Goal: Communication & Community: Answer question/provide support

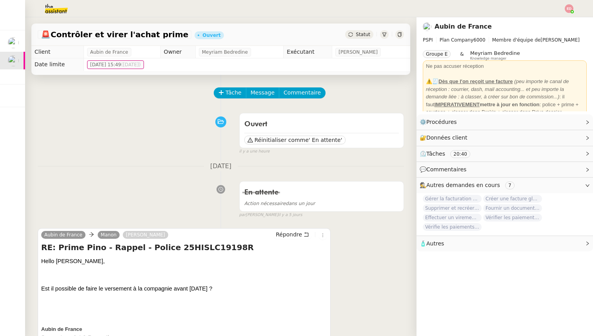
click at [223, 102] on div "Tâche Message Commentaire" at bounding box center [308, 96] width 189 height 19
click at [229, 94] on span "Tâche" at bounding box center [233, 92] width 16 height 9
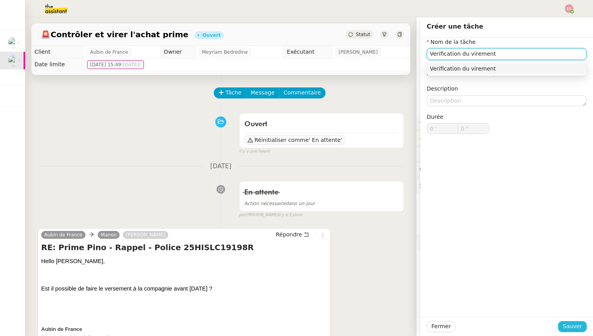
type input "Verification du virement"
click at [566, 323] on span "Sauver" at bounding box center [572, 326] width 19 height 9
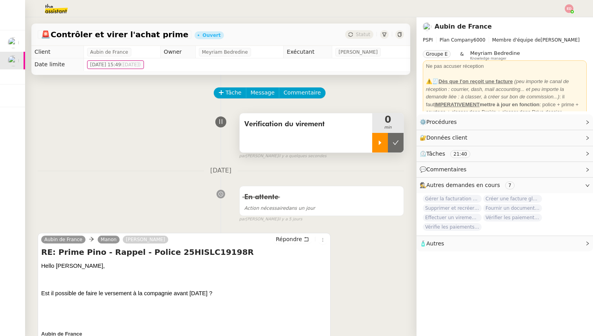
click at [379, 146] on div at bounding box center [380, 143] width 16 height 20
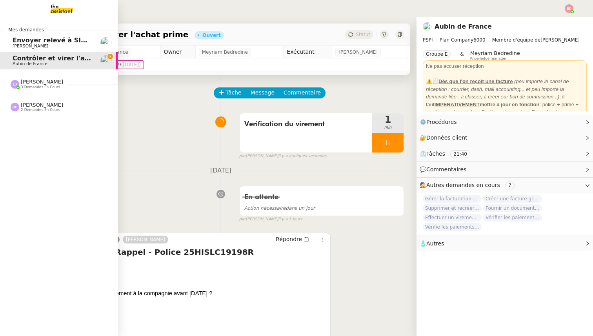
click at [29, 86] on span "3 demandes en cours" at bounding box center [40, 87] width 39 height 4
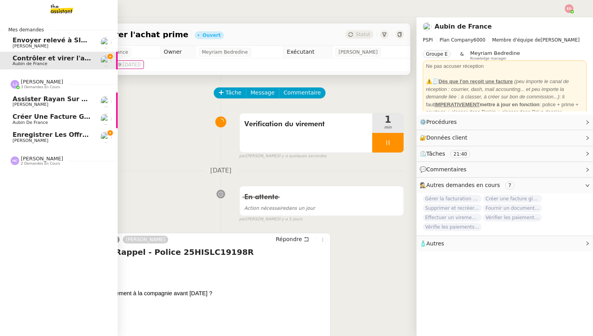
click at [35, 141] on span "[PERSON_NAME]" at bounding box center [31, 140] width 36 height 5
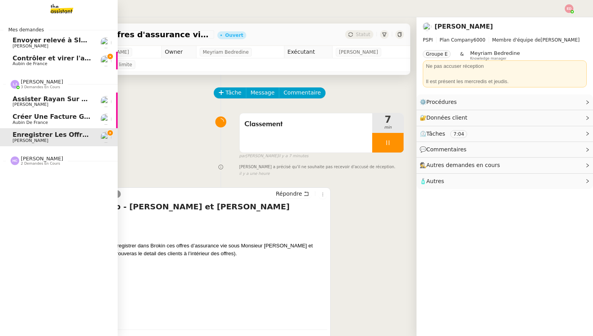
click at [33, 98] on span "Assister Rayan sur la souscription Opal" at bounding box center [84, 98] width 142 height 7
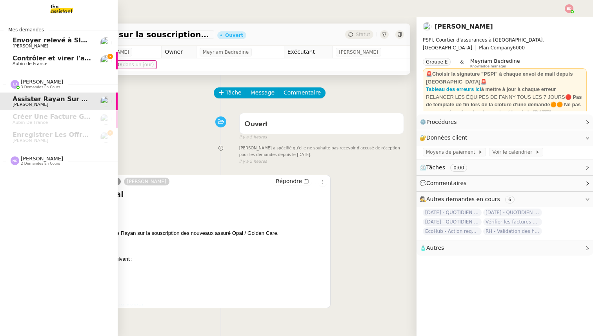
click at [42, 134] on span "Enregistrer les offres d'assurance vie dans Brokin" at bounding box center [103, 134] width 181 height 7
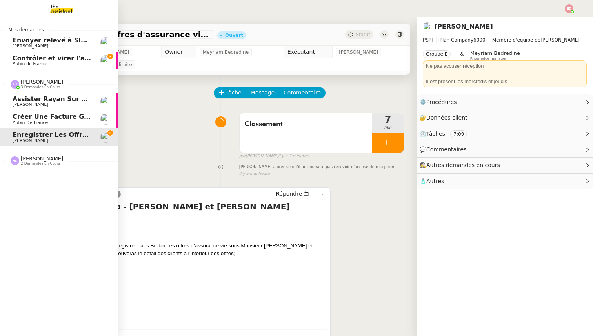
click at [25, 118] on span "Créer une facture globale pour [PERSON_NAME]" at bounding box center [99, 116] width 172 height 7
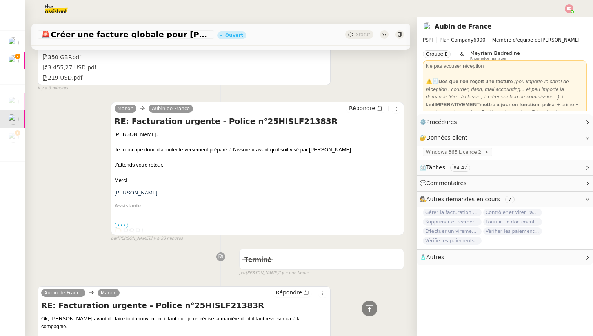
scroll to position [114, 0]
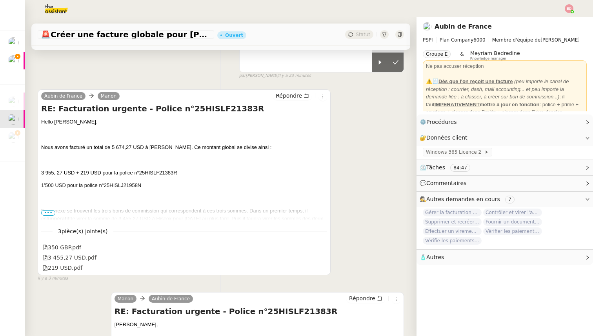
click at [44, 212] on span "•••" at bounding box center [48, 212] width 14 height 5
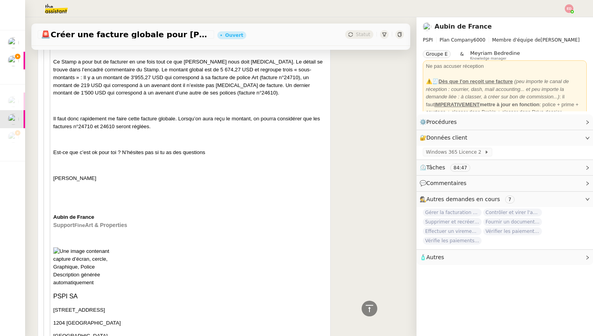
scroll to position [2838, 0]
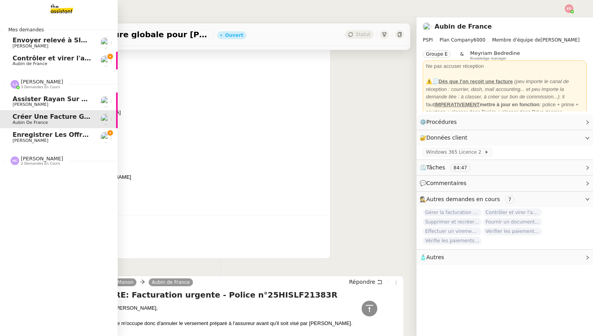
click at [29, 104] on span "[PERSON_NAME]" at bounding box center [31, 104] width 36 height 5
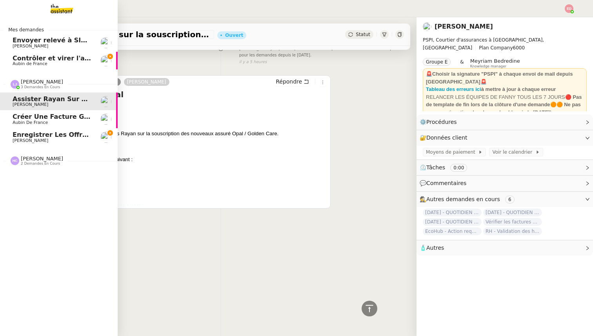
click at [30, 124] on span "Aubin de France" at bounding box center [30, 122] width 35 height 5
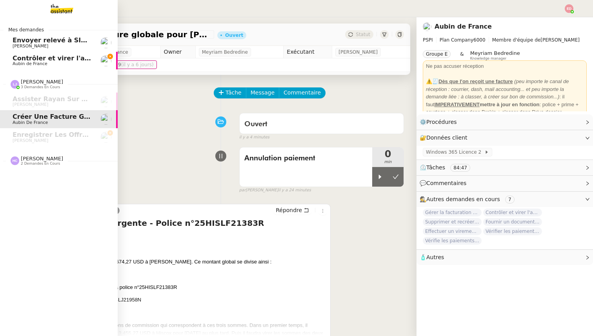
click at [25, 160] on span "[PERSON_NAME]" at bounding box center [42, 159] width 42 height 6
click at [29, 183] on span "Aubin de France" at bounding box center [30, 181] width 35 height 5
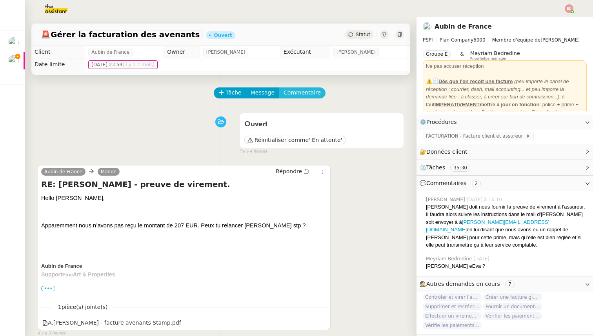
click at [298, 93] on span "Commentaire" at bounding box center [301, 92] width 37 height 9
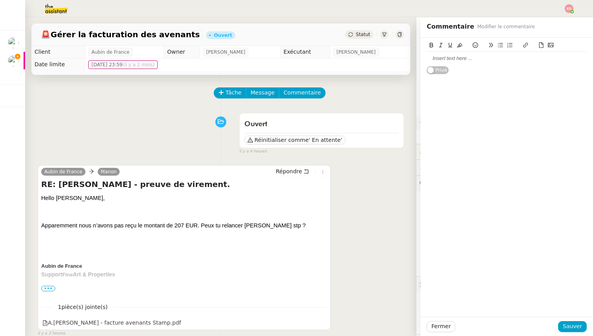
click at [459, 53] on div at bounding box center [506, 58] width 160 height 13
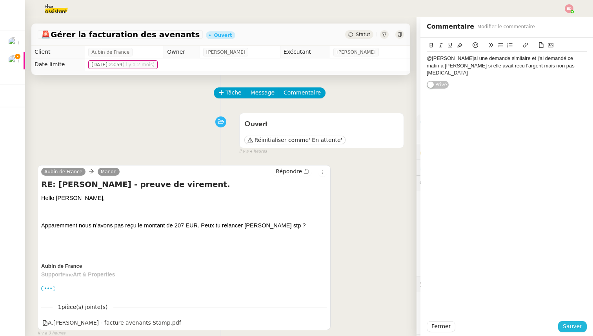
click at [566, 324] on span "Sauver" at bounding box center [572, 326] width 19 height 9
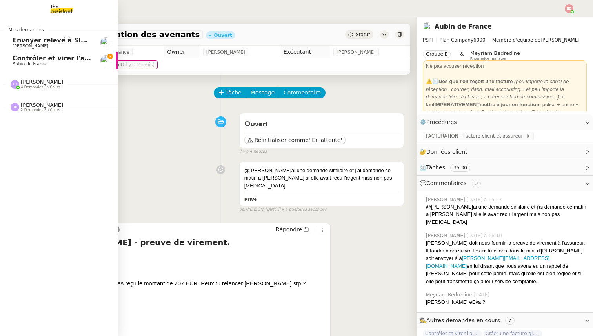
click at [23, 59] on span "Contrôler et virer l'achat prime" at bounding box center [68, 57] width 110 height 7
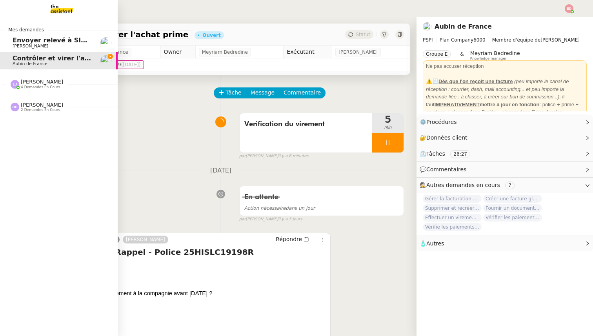
click at [44, 82] on span "[PERSON_NAME]" at bounding box center [42, 82] width 42 height 6
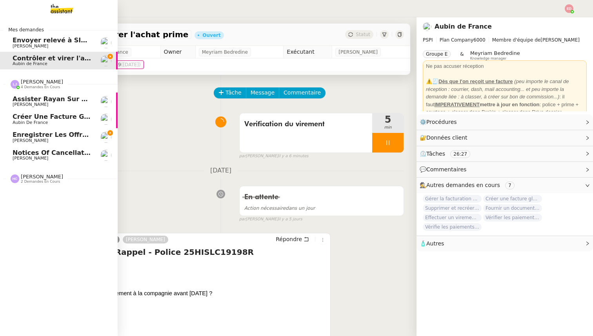
click at [45, 132] on span "Enregistrer les offres d'assurance vie dans Brokin" at bounding box center [103, 134] width 181 height 7
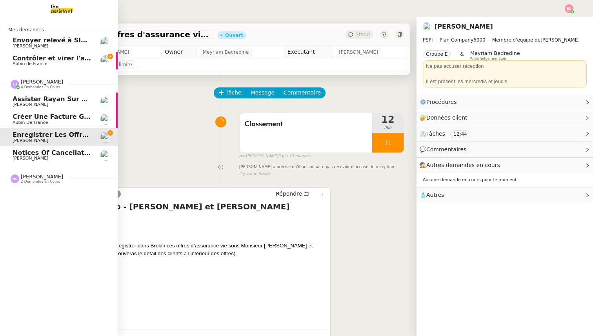
click at [46, 113] on link "Créer une facture globale pour [PERSON_NAME] Aubin de [GEOGRAPHIC_DATA]" at bounding box center [59, 119] width 118 height 18
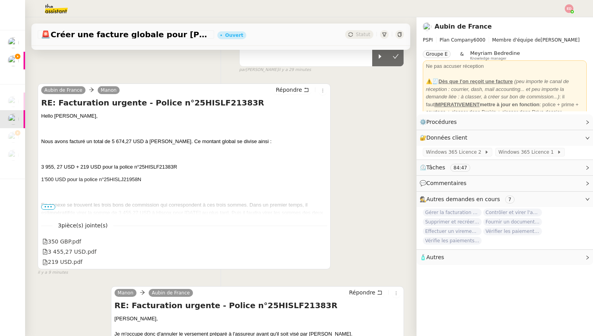
scroll to position [124, 0]
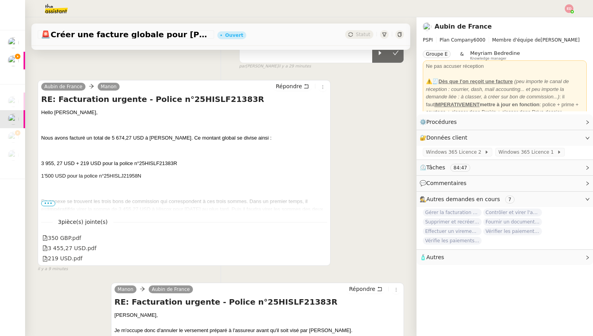
click at [50, 202] on span "•••" at bounding box center [48, 203] width 14 height 5
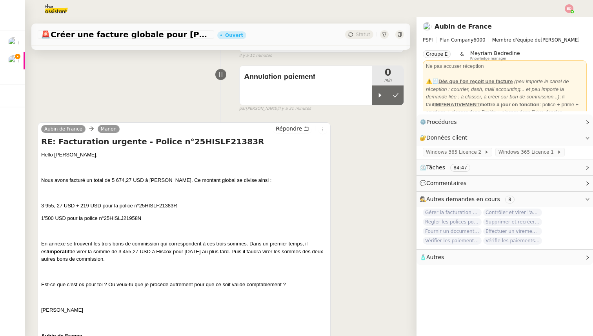
scroll to position [0, 0]
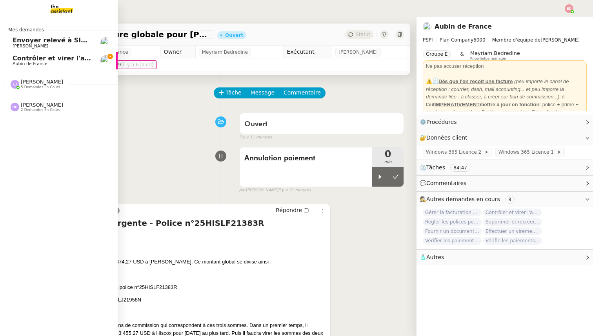
click at [33, 60] on span "Contrôler et virer l'achat prime" at bounding box center [68, 57] width 110 height 7
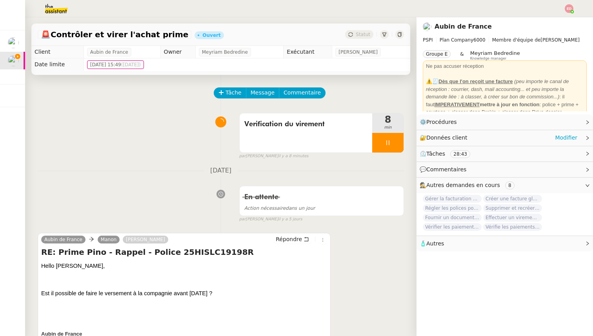
click at [555, 139] on div "🔐 Données client Modifier" at bounding box center [498, 137] width 158 height 9
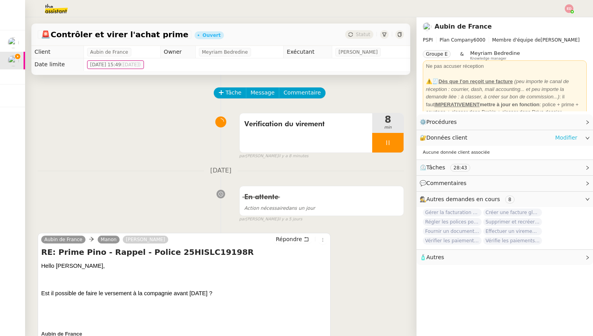
click at [563, 135] on link "Modifier" at bounding box center [566, 137] width 22 height 9
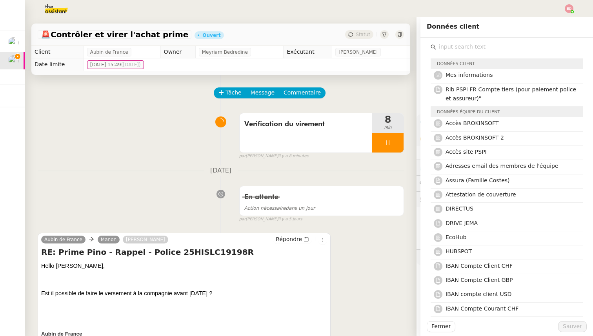
click at [488, 43] on input "text" at bounding box center [509, 47] width 147 height 11
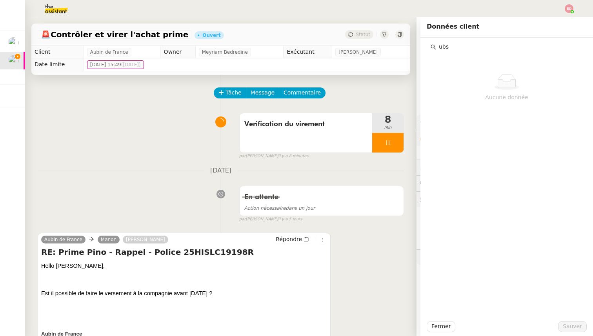
type input "ubs"
click at [367, 94] on div "Tâche Message Commentaire" at bounding box center [308, 96] width 189 height 19
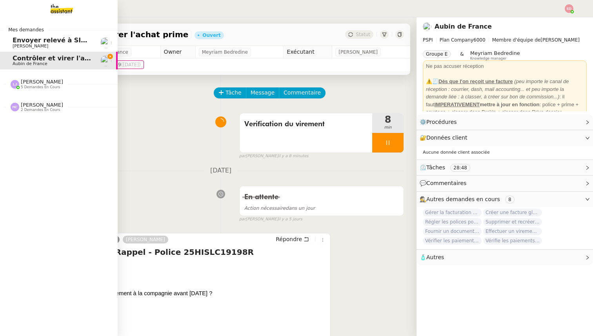
click at [18, 42] on span "Envoyer relevé à SIP pour [PERSON_NAME]" at bounding box center [89, 39] width 152 height 7
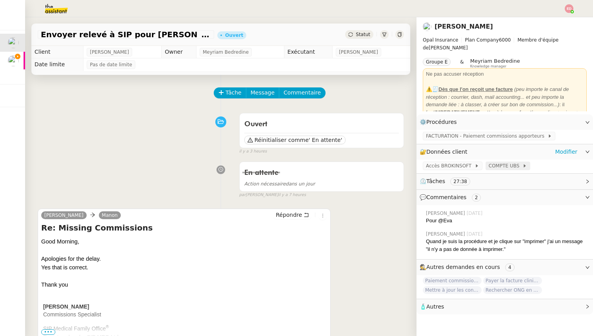
click at [505, 164] on span "COMPTE UBS" at bounding box center [505, 166] width 34 height 8
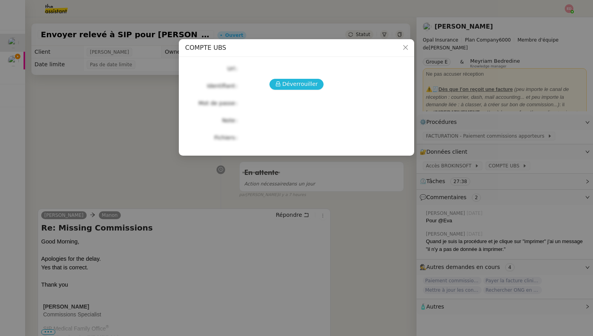
click at [296, 83] on span "Déverrouiller" at bounding box center [300, 84] width 36 height 9
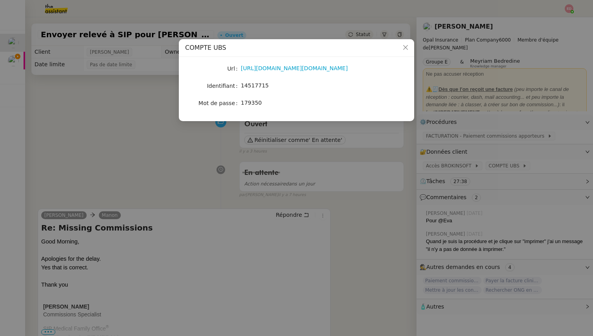
click at [253, 89] on div "14517715" at bounding box center [306, 85] width 130 height 9
click at [253, 89] on span "14517715" at bounding box center [255, 85] width 28 height 6
copy span "14517715"
click at [118, 140] on nz-modal-container "COMPTE UBS Url [URL][DOMAIN_NAME][DOMAIN_NAME] Identifiant 14517715 Mot de pass…" at bounding box center [296, 168] width 593 height 336
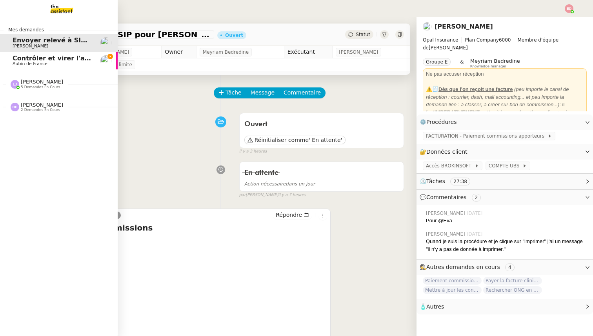
click at [19, 60] on span "Contrôler et virer l'achat prime" at bounding box center [68, 57] width 110 height 7
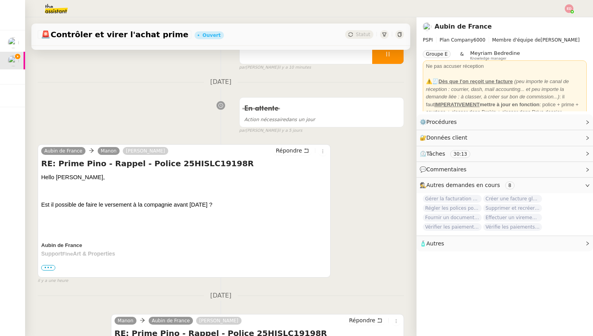
scroll to position [86, 0]
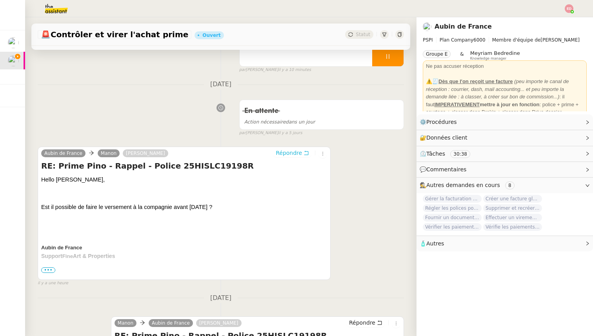
click at [288, 153] on span "Répondre" at bounding box center [289, 153] width 26 height 8
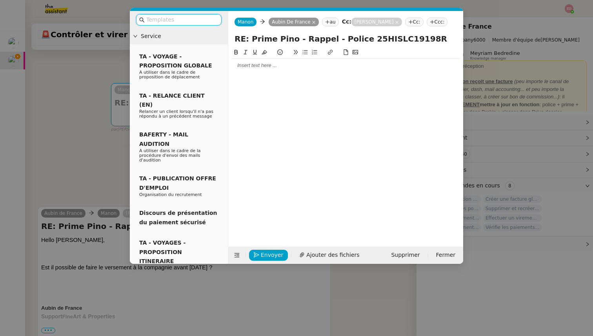
click at [246, 68] on div at bounding box center [345, 65] width 229 height 7
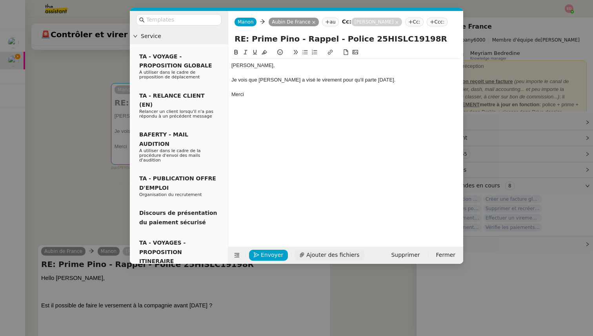
click at [315, 252] on span "Ajouter des fichiers" at bounding box center [332, 254] width 53 height 9
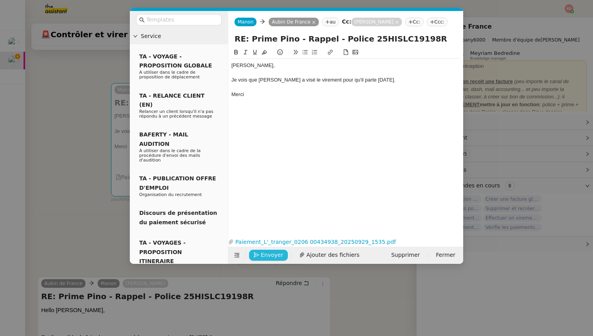
click at [260, 254] on button "Envoyer" at bounding box center [268, 255] width 39 height 11
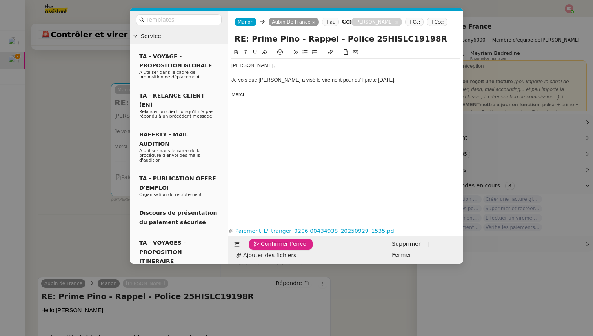
click at [260, 250] on button "Confirmer l'envoi" at bounding box center [281, 244] width 64 height 11
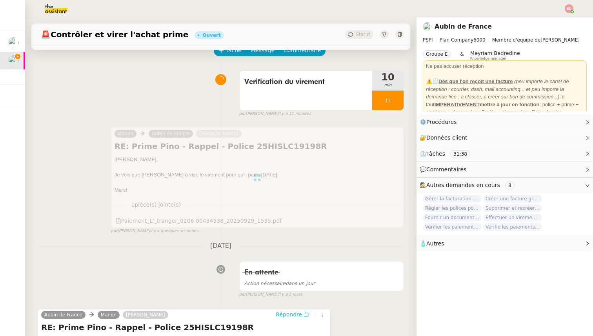
scroll to position [0, 0]
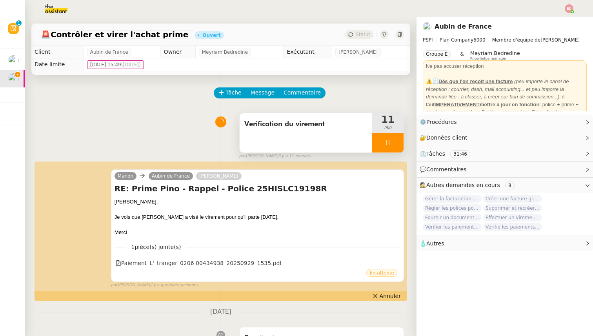
click at [397, 140] on div at bounding box center [387, 143] width 31 height 20
click at [397, 140] on icon at bounding box center [395, 143] width 6 height 6
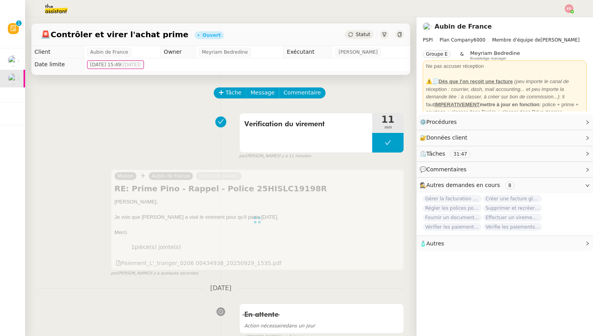
click at [361, 33] on span "Statut" at bounding box center [363, 34] width 15 height 5
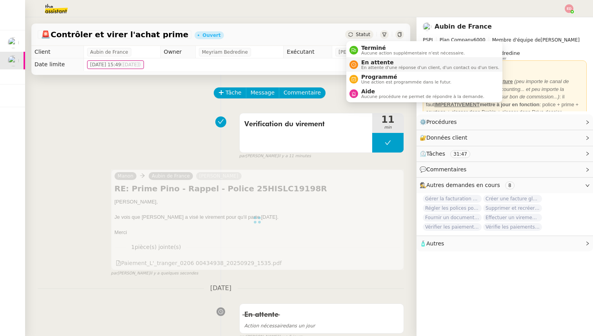
click at [373, 62] on span "En attente" at bounding box center [430, 62] width 138 height 6
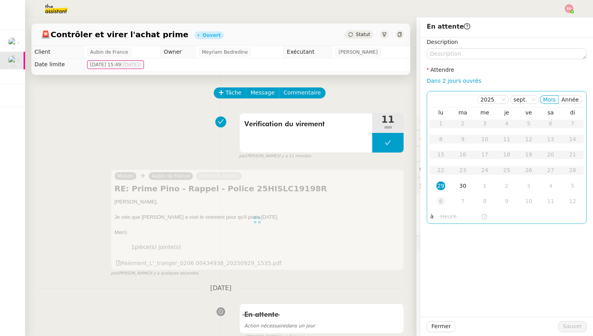
click at [442, 198] on div "6" at bounding box center [440, 201] width 9 height 9
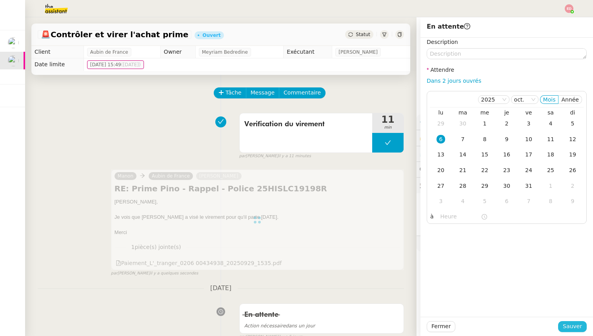
click at [567, 325] on span "Sauver" at bounding box center [572, 326] width 19 height 9
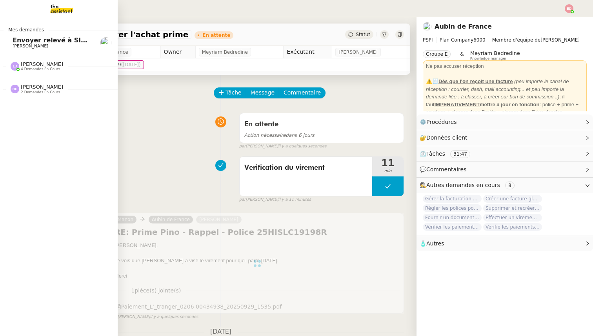
click at [21, 40] on span "Envoyer relevé à SIP pour [PERSON_NAME]" at bounding box center [89, 39] width 152 height 7
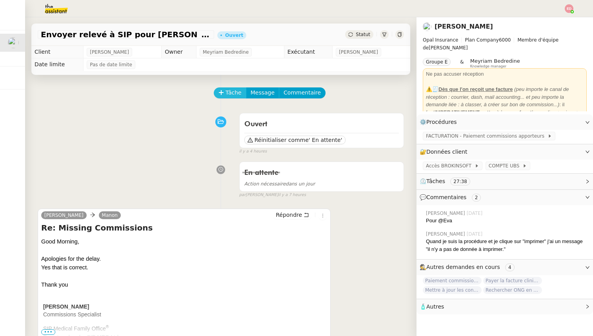
click at [230, 95] on span "Tâche" at bounding box center [233, 92] width 16 height 9
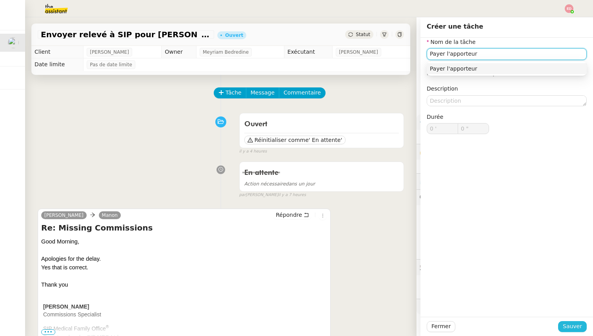
type input "Payer l'apporteur"
click at [564, 327] on span "Sauver" at bounding box center [572, 326] width 19 height 9
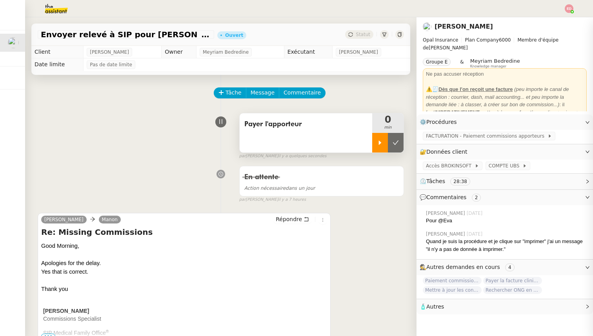
click at [385, 142] on div at bounding box center [380, 143] width 16 height 20
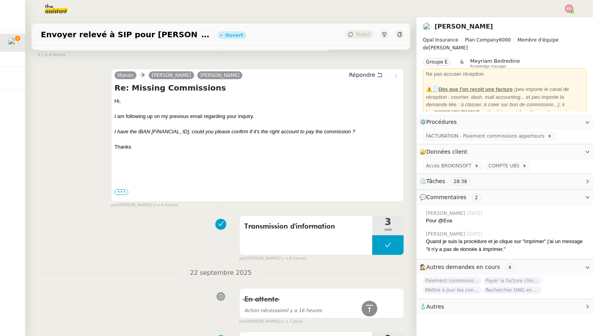
scroll to position [298, 0]
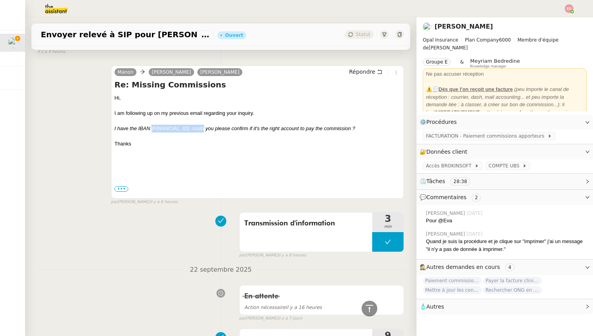
drag, startPoint x: 212, startPoint y: 128, endPoint x: 152, endPoint y: 127, distance: 59.6
click at [152, 127] on em "I have the IBAN [FINANCIAL_ID], could you please confirm if it's the right acco…" at bounding box center [234, 128] width 241 height 6
copy em "[FINANCIAL_ID]"
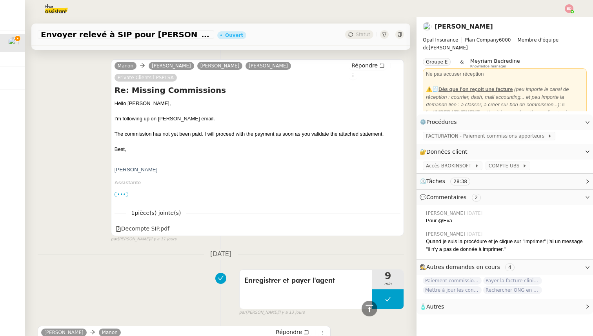
scroll to position [1122, 0]
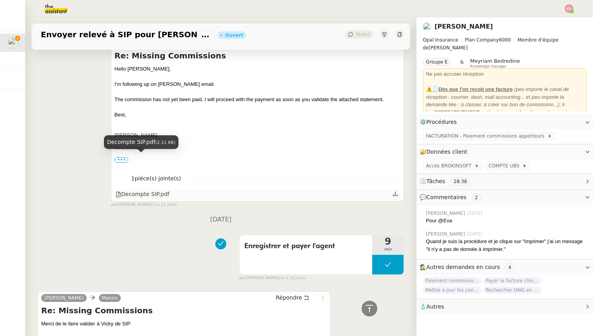
click at [143, 190] on div "Decompte SIP.pdf" at bounding box center [143, 194] width 54 height 9
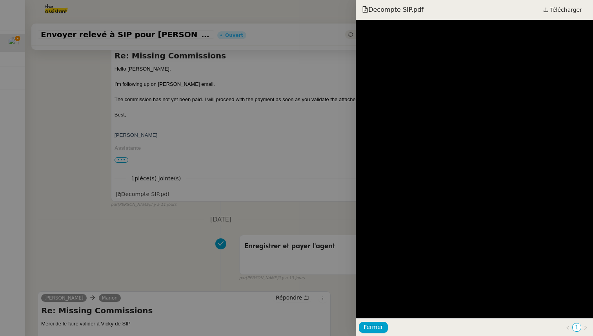
click at [163, 164] on div at bounding box center [296, 168] width 593 height 336
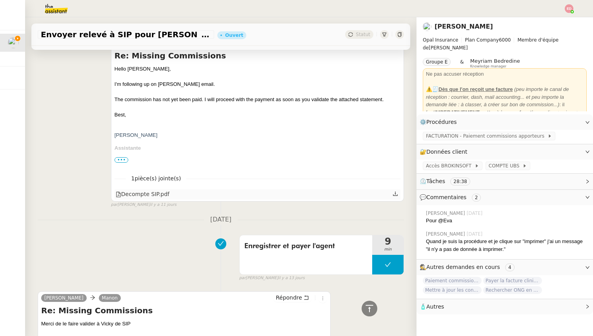
click at [394, 191] on icon at bounding box center [394, 193] width 5 height 5
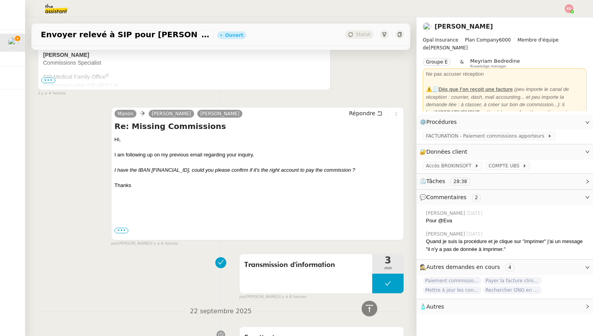
scroll to position [0, 0]
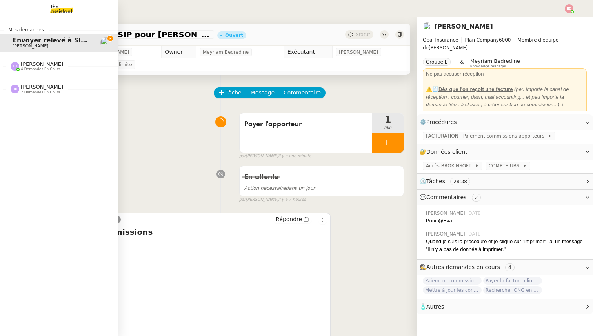
click at [42, 69] on span "4 demandes en cours" at bounding box center [40, 69] width 39 height 4
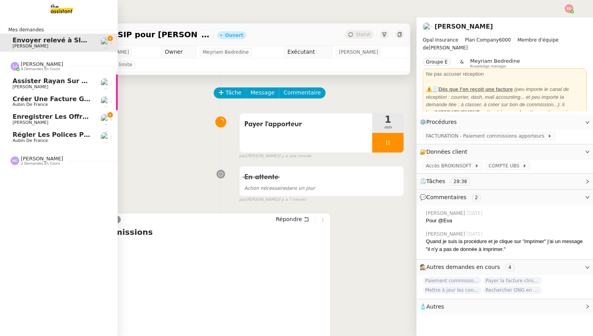
click at [38, 102] on span "Aubin de France" at bounding box center [30, 104] width 35 height 5
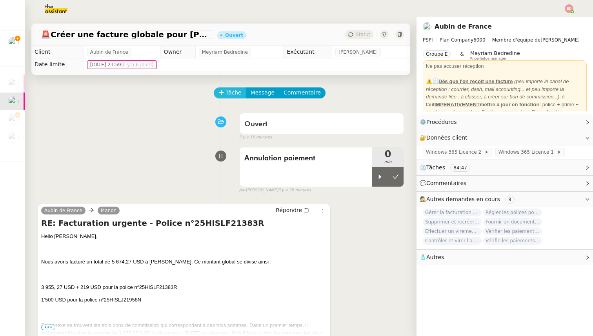
click at [230, 90] on span "Tâche" at bounding box center [233, 92] width 16 height 9
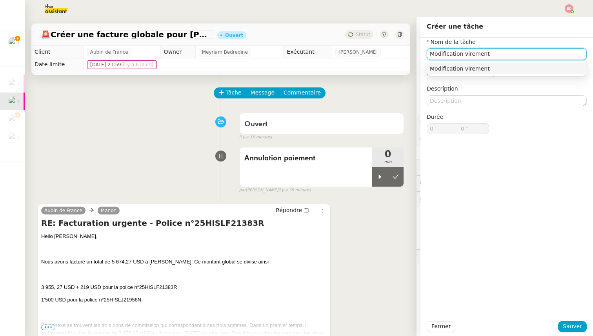
type input "Modification virement"
click at [157, 172] on div "Annulation paiement 0 min false par [PERSON_NAME] il y a 35 minutes" at bounding box center [221, 168] width 366 height 50
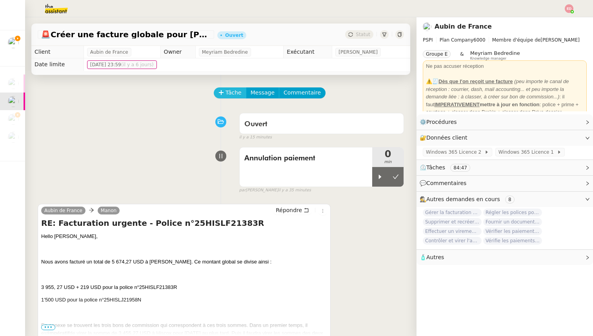
click at [231, 94] on span "Tâche" at bounding box center [233, 92] width 16 height 9
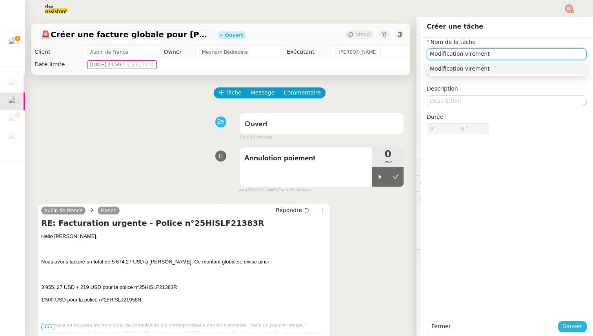
type input "Modification virement"
click at [575, 323] on span "Sauver" at bounding box center [572, 326] width 19 height 9
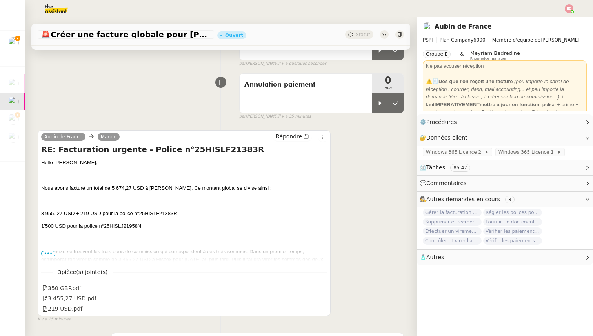
scroll to position [94, 0]
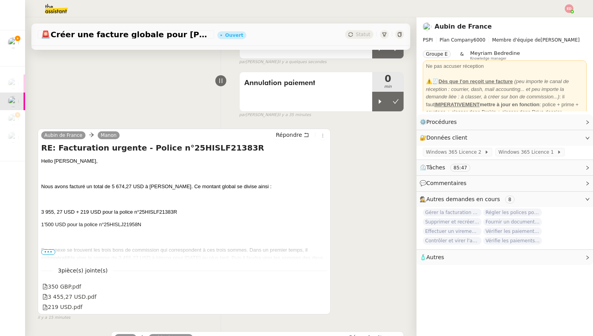
click at [49, 251] on span "•••" at bounding box center [48, 251] width 14 height 5
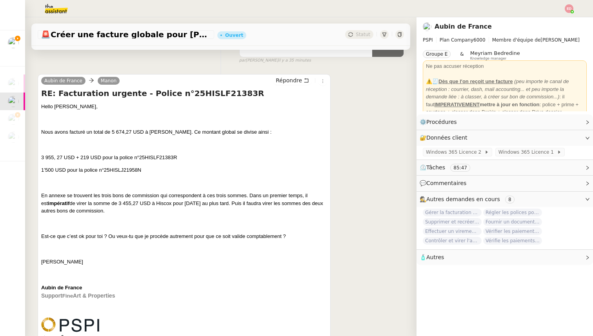
scroll to position [147, 0]
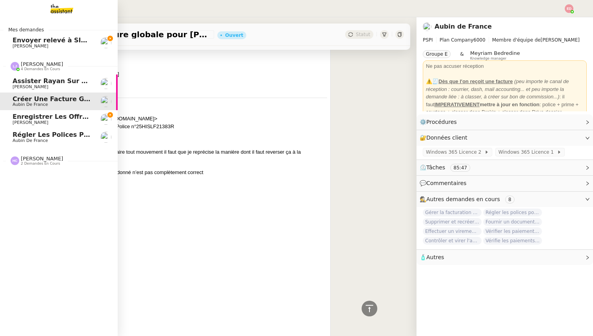
click at [20, 118] on span "Enregistrer les offres d'assurance vie dans Brokin" at bounding box center [103, 116] width 181 height 7
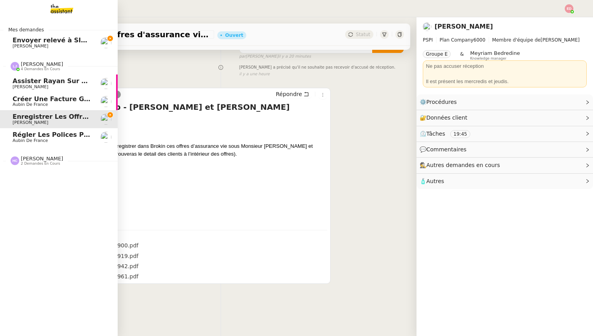
click at [27, 104] on span "Aubin de France" at bounding box center [30, 104] width 35 height 5
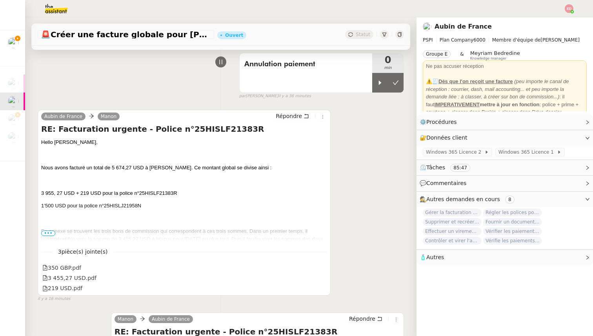
scroll to position [207, 0]
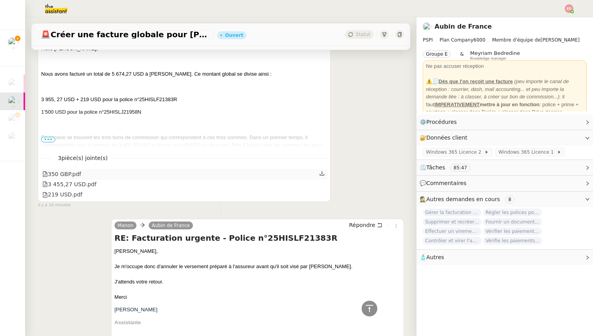
click at [320, 172] on icon at bounding box center [321, 173] width 5 height 5
click at [323, 184] on icon at bounding box center [321, 183] width 5 height 5
click at [323, 196] on icon at bounding box center [321, 193] width 5 height 5
click at [49, 140] on span "•••" at bounding box center [48, 139] width 14 height 5
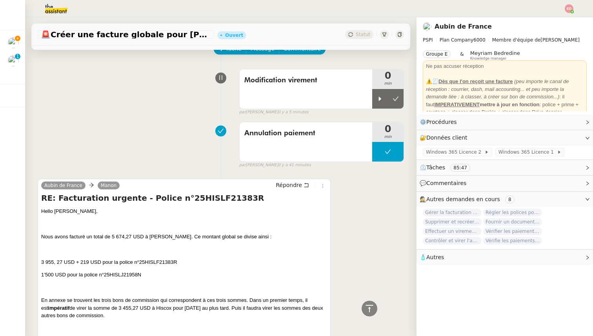
scroll to position [0, 0]
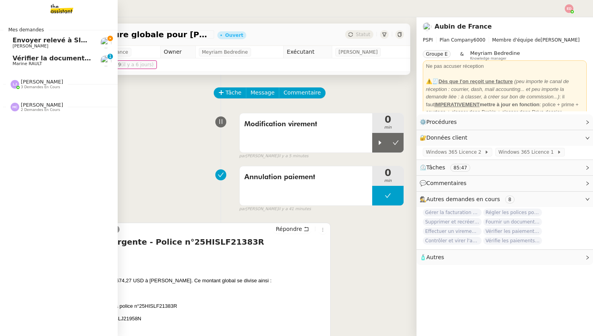
click at [19, 39] on span "Envoyer relevé à SIP pour [PERSON_NAME]" at bounding box center [89, 39] width 152 height 7
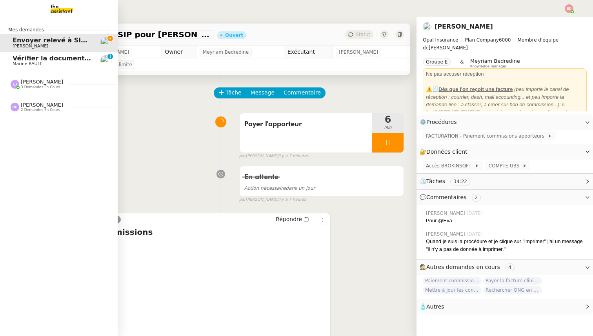
click at [19, 61] on span "Vérifier la documentation des shelters" at bounding box center [81, 57] width 136 height 7
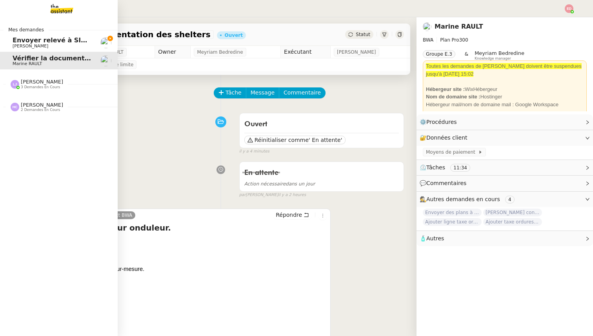
click at [15, 45] on span "[PERSON_NAME]" at bounding box center [31, 46] width 36 height 5
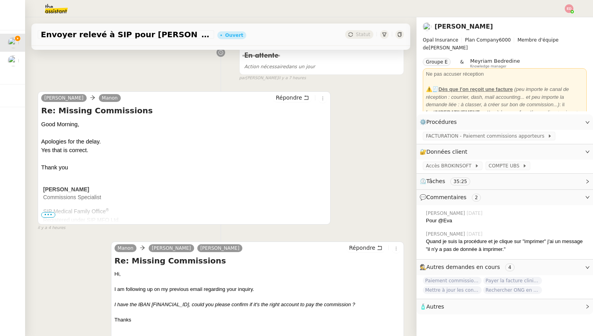
scroll to position [137, 0]
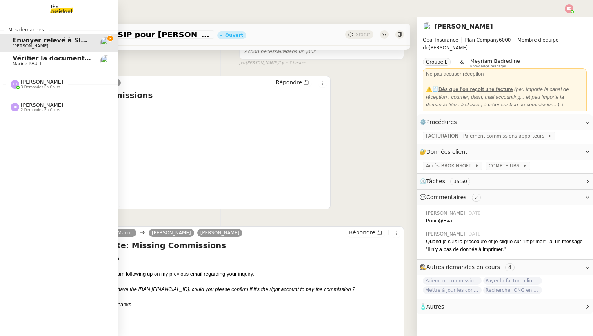
click at [29, 84] on span "[PERSON_NAME]" at bounding box center [42, 82] width 42 height 6
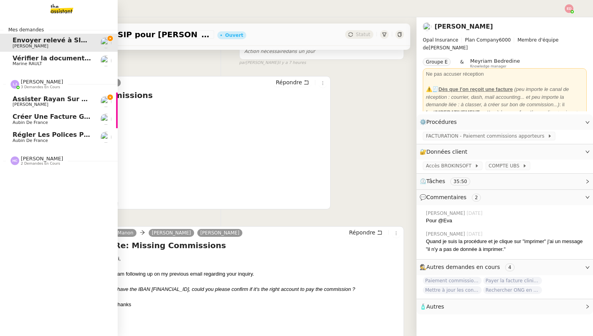
click at [32, 116] on span "Créer une facture globale pour [PERSON_NAME]" at bounding box center [99, 116] width 172 height 7
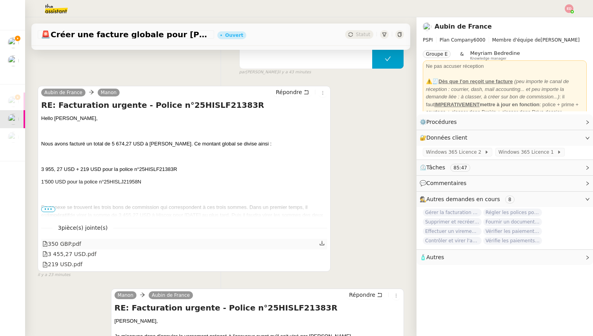
click at [319, 239] on link at bounding box center [321, 243] width 5 height 9
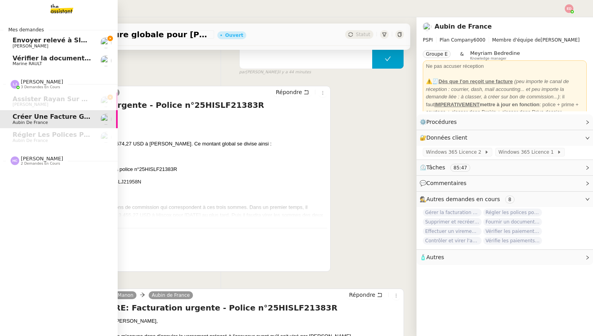
click at [20, 40] on span "Envoyer relevé à SIP pour [PERSON_NAME]" at bounding box center [89, 39] width 152 height 7
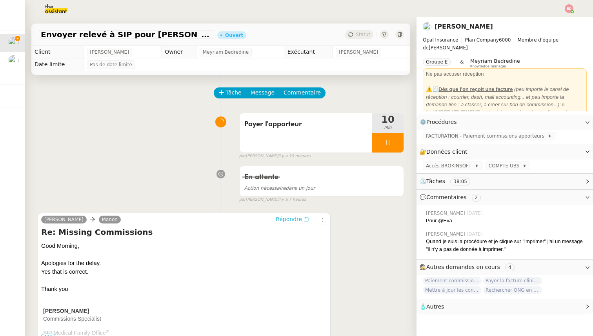
click at [285, 219] on span "Répondre" at bounding box center [289, 219] width 26 height 8
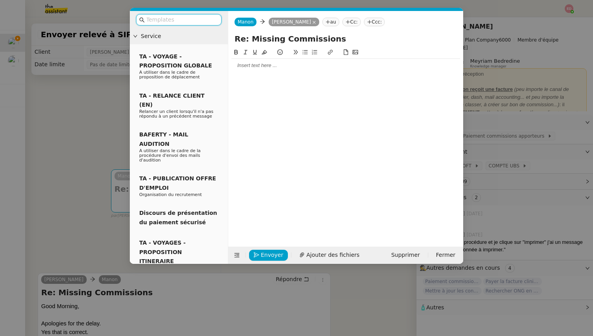
click at [251, 68] on div at bounding box center [345, 65] width 229 height 7
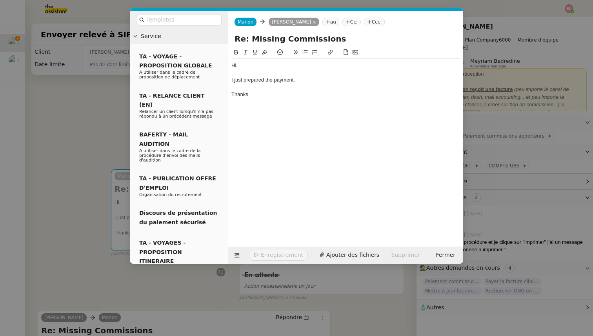
click at [351, 24] on nz-tag "Cc:" at bounding box center [351, 22] width 18 height 9
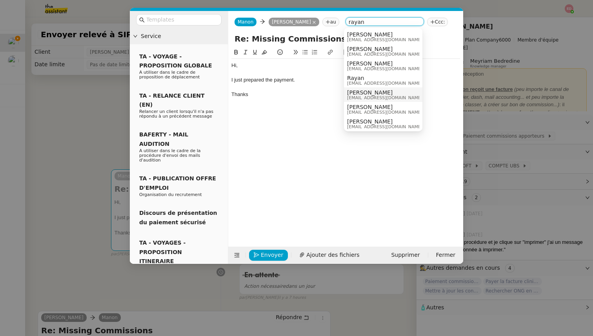
scroll to position [12, 0]
type input "rayan"
click at [359, 82] on span "[PERSON_NAME]" at bounding box center [384, 80] width 75 height 6
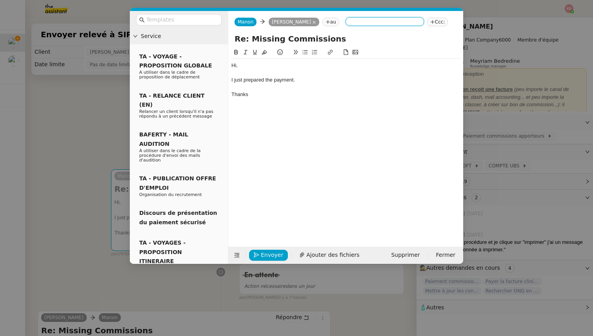
scroll to position [0, 0]
click at [265, 254] on span "Envoyer" at bounding box center [272, 254] width 22 height 9
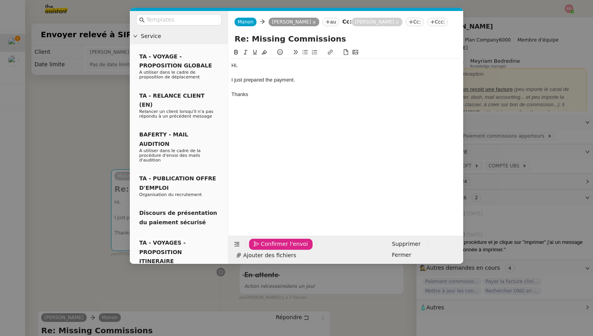
click at [265, 249] on span "Confirmer l'envoi" at bounding box center [284, 244] width 47 height 9
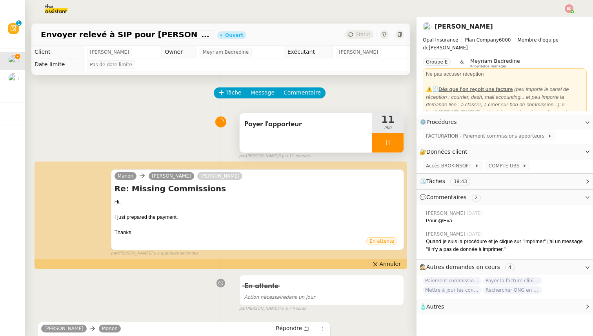
click at [397, 142] on div at bounding box center [387, 143] width 31 height 20
click at [397, 142] on icon at bounding box center [395, 143] width 6 height 6
click at [378, 142] on button at bounding box center [387, 143] width 31 height 20
click at [378, 142] on icon at bounding box center [380, 143] width 6 height 6
click at [394, 149] on div at bounding box center [387, 143] width 31 height 20
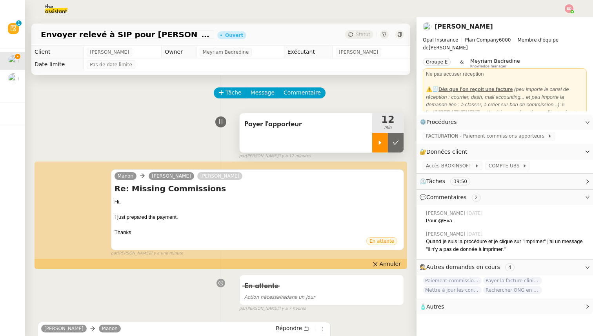
click at [394, 149] on button at bounding box center [396, 143] width 16 height 20
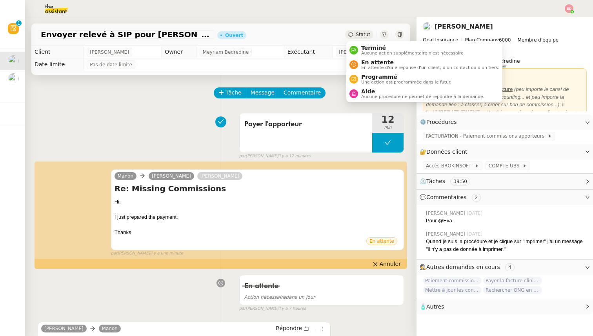
click at [367, 33] on span "Statut" at bounding box center [363, 34] width 15 height 5
click at [367, 45] on span "Terminé" at bounding box center [412, 48] width 103 height 6
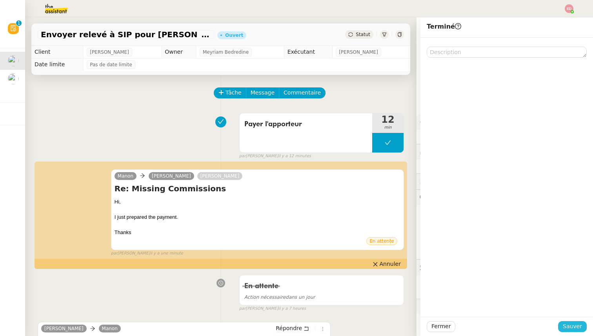
click at [563, 326] on button "Sauver" at bounding box center [572, 326] width 29 height 11
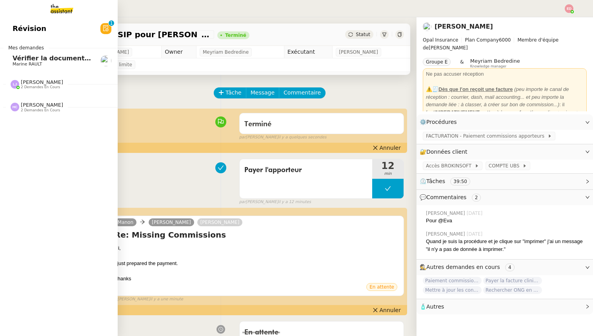
click at [27, 88] on span "2 demandes en cours" at bounding box center [40, 87] width 39 height 4
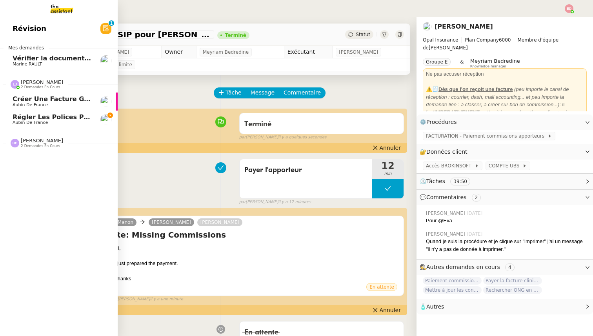
click at [48, 118] on span "Régler les polices pour les Lefort" at bounding box center [73, 116] width 121 height 7
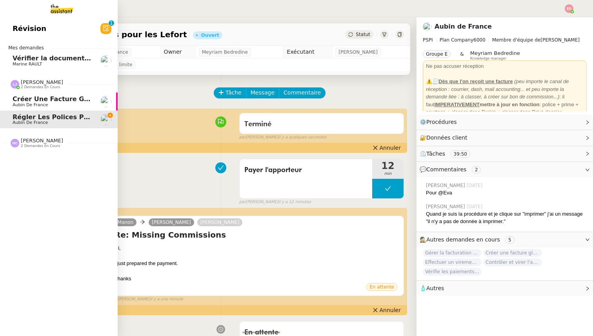
click at [46, 99] on span "Créer une facture globale pour [PERSON_NAME]" at bounding box center [99, 98] width 172 height 7
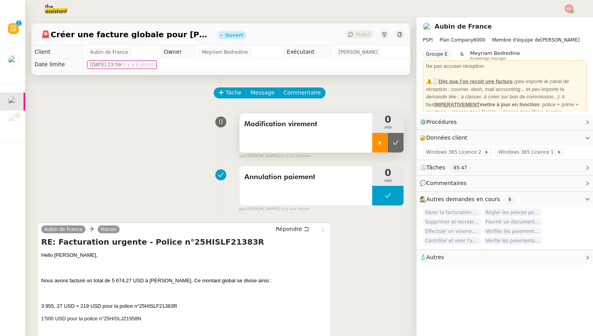
click at [379, 142] on icon at bounding box center [380, 142] width 3 height 4
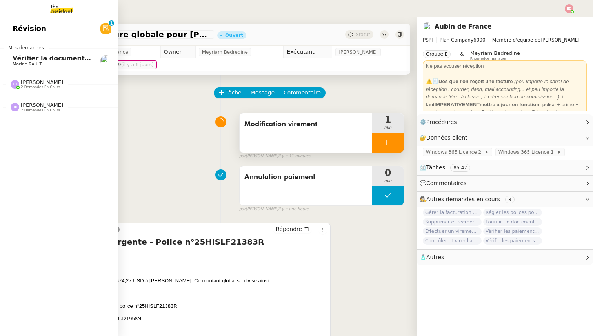
click at [27, 83] on span "[PERSON_NAME]" at bounding box center [42, 82] width 42 height 6
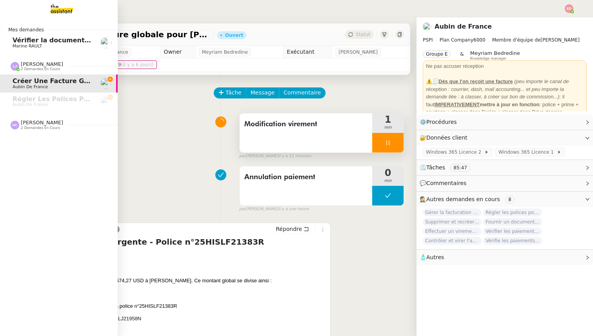
click at [36, 128] on span "2 demandes en cours" at bounding box center [40, 128] width 39 height 4
click at [36, 102] on span "Régler les polices pour les Lefort" at bounding box center [73, 98] width 121 height 7
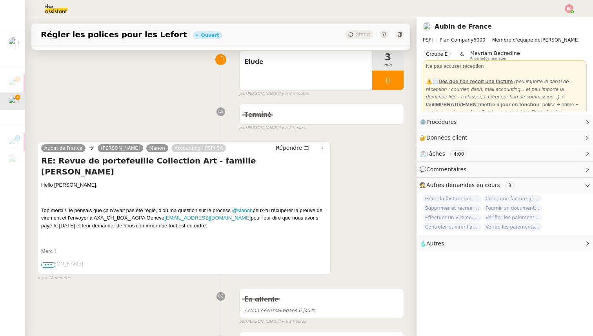
scroll to position [65, 0]
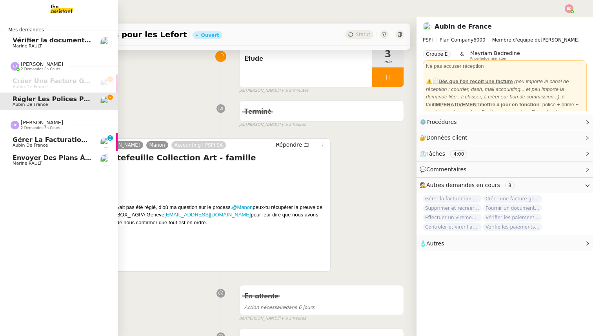
click at [26, 143] on span "Gérer la facturation des avenants" at bounding box center [74, 139] width 123 height 7
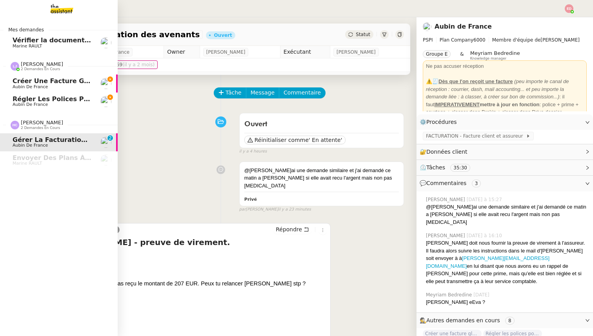
click at [27, 75] on link "Créer une facture globale pour [PERSON_NAME] Aubin de [GEOGRAPHIC_DATA]" at bounding box center [59, 83] width 118 height 18
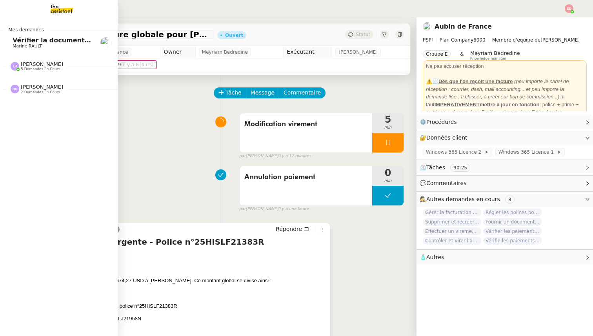
click at [39, 64] on span "[PERSON_NAME]" at bounding box center [42, 64] width 42 height 6
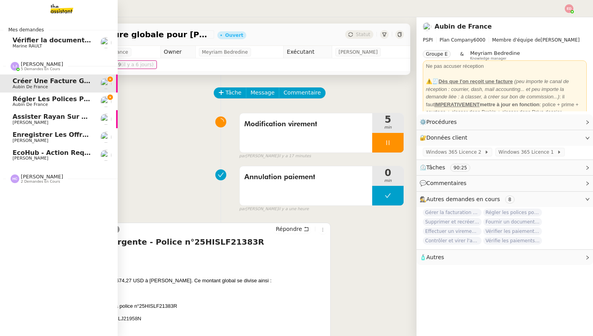
click at [39, 132] on span "Enregistrer les offres d'assurance vie dans Brokin" at bounding box center [103, 134] width 181 height 7
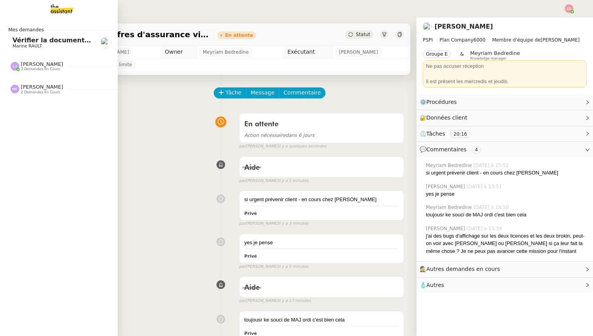
click at [20, 67] on div "[PERSON_NAME] 3 demandes en cours" at bounding box center [37, 66] width 53 height 10
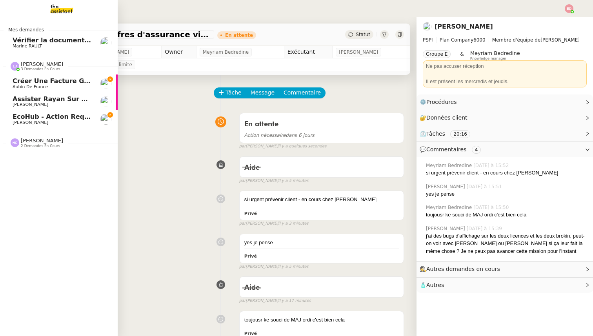
click at [53, 82] on span "Créer une facture globale pour [PERSON_NAME]" at bounding box center [99, 80] width 172 height 7
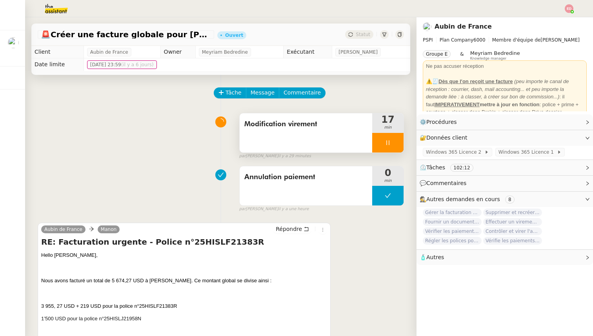
click at [403, 139] on div at bounding box center [387, 143] width 31 height 20
click at [402, 139] on button at bounding box center [396, 143] width 16 height 20
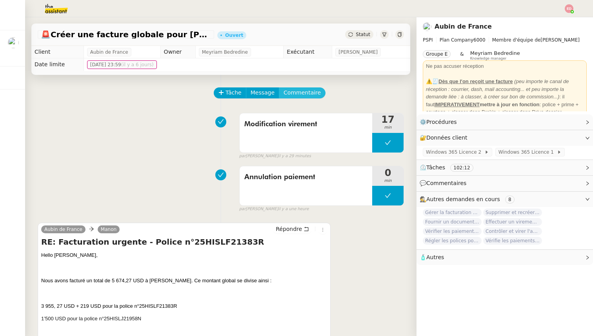
click at [309, 92] on span "Commentaire" at bounding box center [301, 92] width 37 height 9
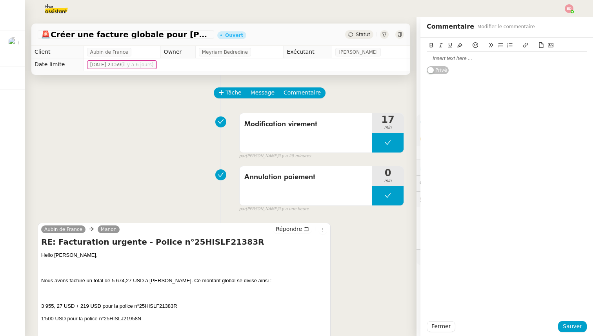
click at [448, 61] on div at bounding box center [506, 58] width 160 height 7
click at [570, 327] on span "Sauver" at bounding box center [572, 326] width 19 height 9
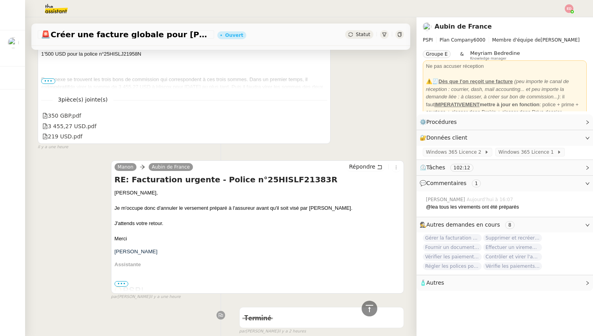
scroll to position [319, 0]
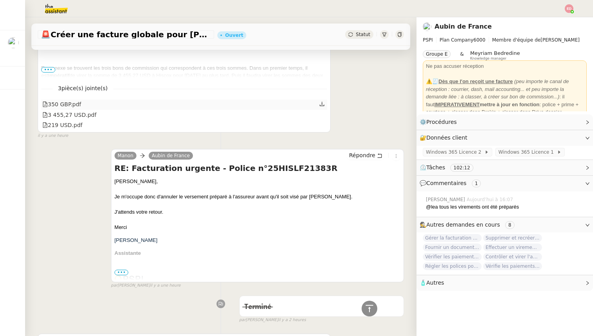
click at [321, 102] on icon at bounding box center [321, 103] width 5 height 5
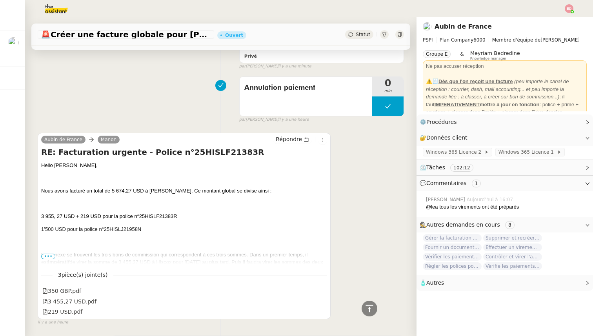
scroll to position [0, 0]
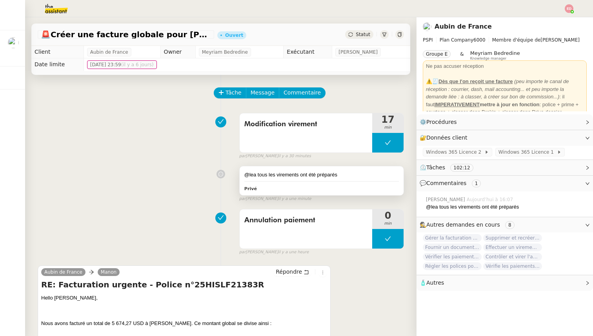
click at [334, 171] on div "@lea tous les virements ont été préparés" at bounding box center [321, 175] width 154 height 8
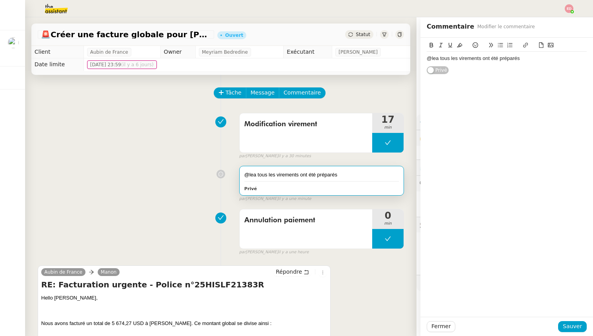
click at [539, 61] on div "@lea tous les virements ont été préparés" at bounding box center [506, 58] width 160 height 7
click at [543, 41] on button at bounding box center [540, 45] width 9 height 9
click at [542, 45] on icon at bounding box center [540, 44] width 5 height 5
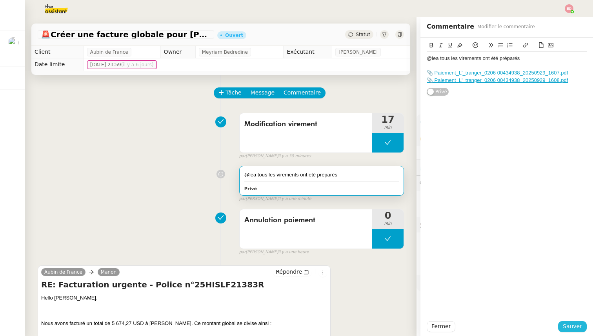
click at [574, 325] on span "Sauver" at bounding box center [572, 326] width 19 height 9
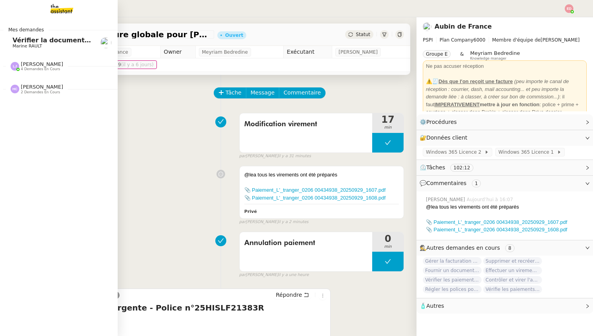
click at [27, 44] on span "Marine RAULT" at bounding box center [27, 46] width 29 height 5
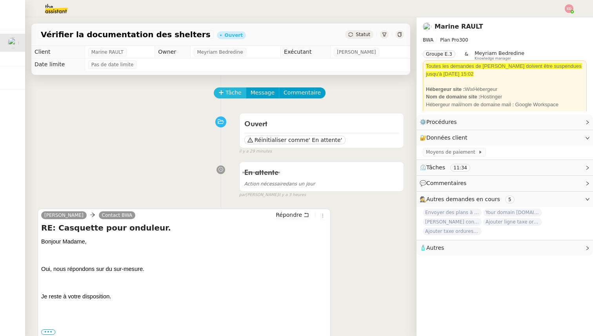
click at [231, 94] on span "Tâche" at bounding box center [233, 92] width 16 height 9
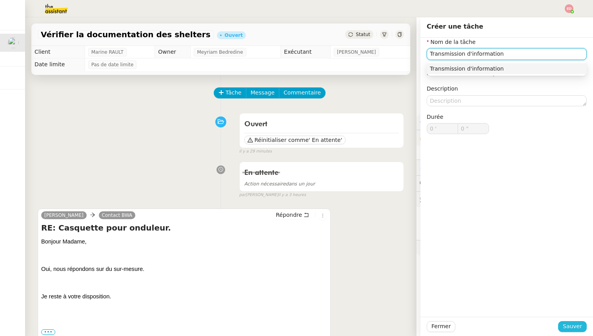
type input "Transmission d'information"
click at [573, 323] on span "Sauver" at bounding box center [572, 326] width 19 height 9
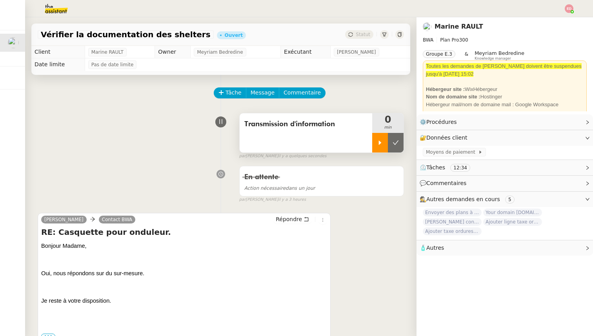
click at [385, 144] on div at bounding box center [380, 143] width 16 height 20
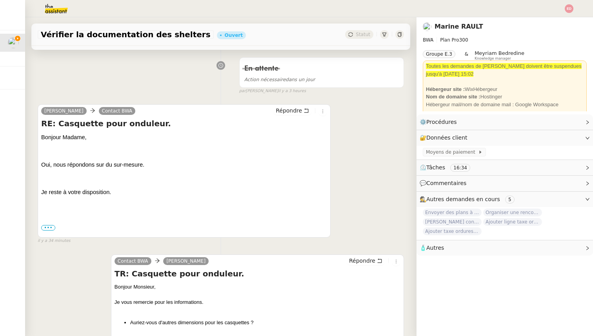
scroll to position [110, 0]
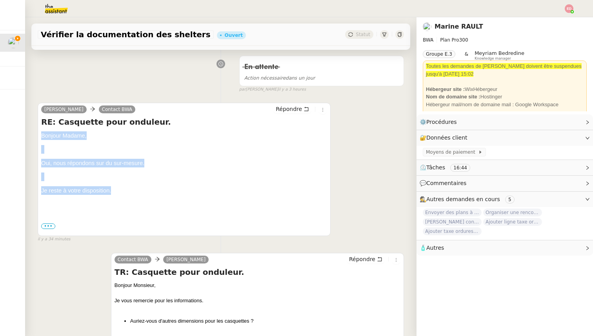
drag, startPoint x: 117, startPoint y: 191, endPoint x: 40, endPoint y: 132, distance: 97.3
click at [40, 132] on div "[PERSON_NAME] Contact BWA Répondre RE: Casquette pour onduleur. [PERSON_NAME] M…" at bounding box center [184, 169] width 293 height 133
copy div "Bonjour Madame, [PERSON_NAME], nous répondons sur du sur-mesure. Je reste à vot…"
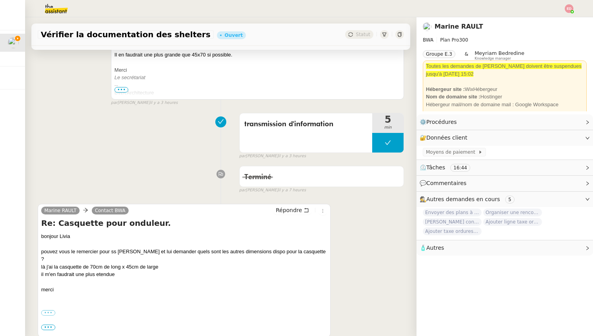
scroll to position [431, 0]
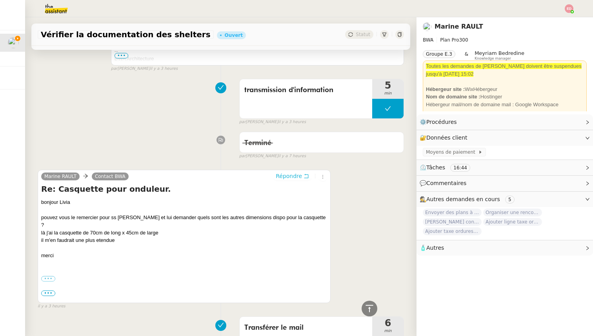
click at [283, 178] on span "Répondre" at bounding box center [289, 176] width 26 height 8
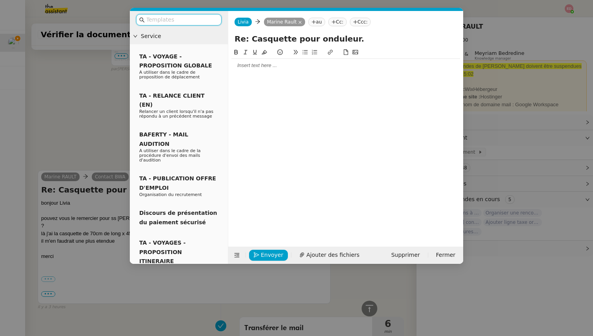
scroll to position [491, 0]
click at [260, 68] on div at bounding box center [345, 65] width 229 height 7
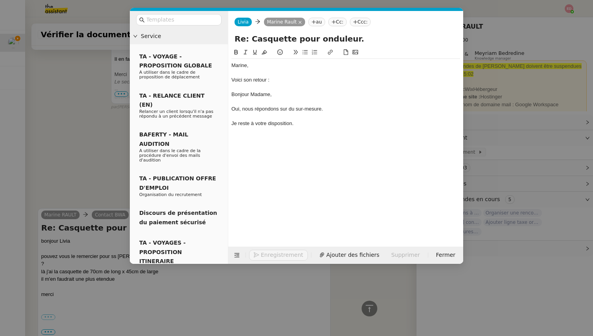
scroll to position [568, 0]
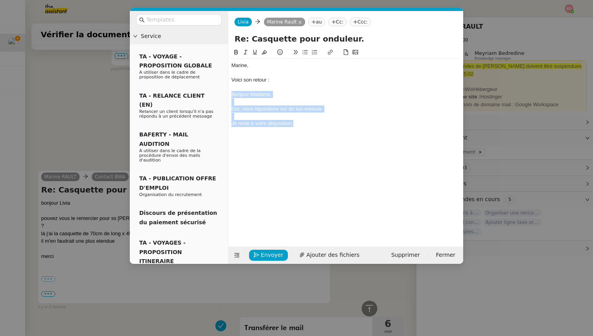
drag, startPoint x: 295, startPoint y: 126, endPoint x: 228, endPoint y: 94, distance: 74.0
click at [228, 94] on form "[PERSON_NAME] au Cc: Ccc: Re: Casquette pour onduleur. [PERSON_NAME], Voici son…" at bounding box center [345, 137] width 235 height 253
click at [246, 50] on icon at bounding box center [245, 52] width 4 height 4
click at [274, 80] on div "Voici son retour :" at bounding box center [345, 79] width 229 height 7
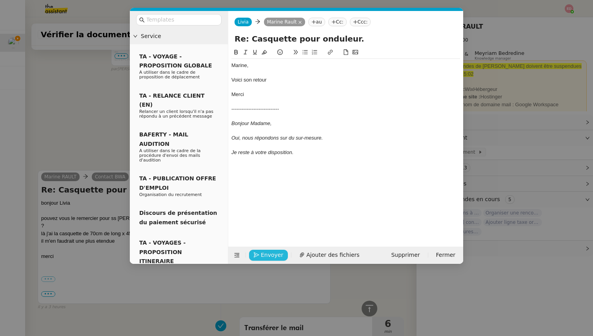
click at [266, 256] on span "Envoyer" at bounding box center [272, 254] width 22 height 9
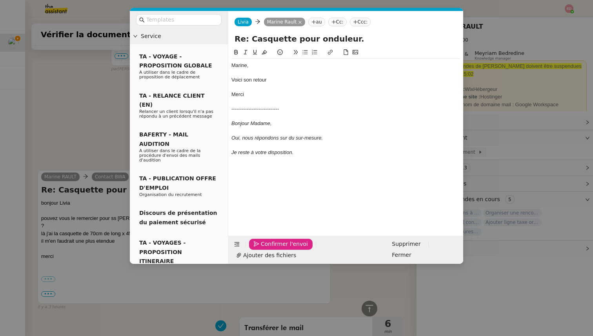
click at [266, 249] on span "Confirmer l'envoi" at bounding box center [284, 244] width 47 height 9
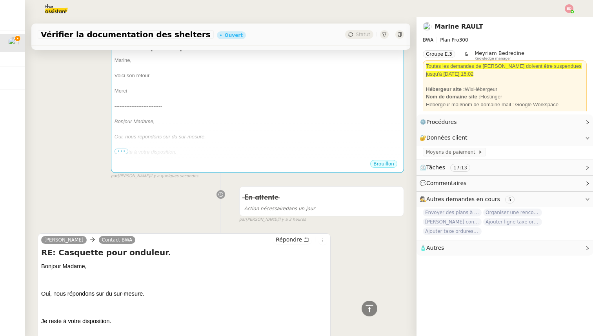
scroll to position [0, 0]
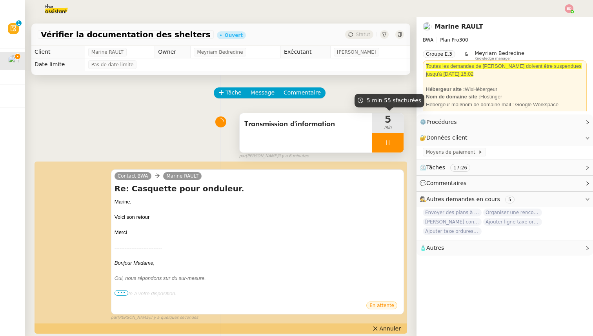
click at [399, 143] on div at bounding box center [387, 143] width 31 height 20
click at [399, 143] on button at bounding box center [396, 143] width 16 height 20
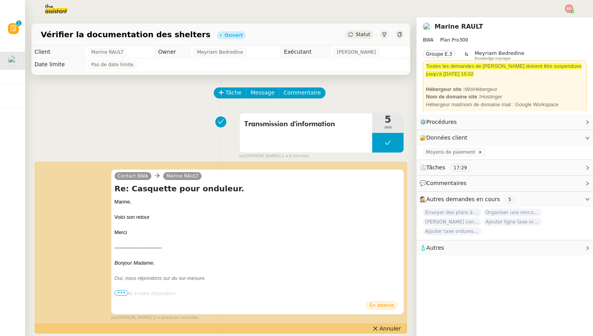
click at [367, 33] on span "Statut" at bounding box center [363, 34] width 15 height 5
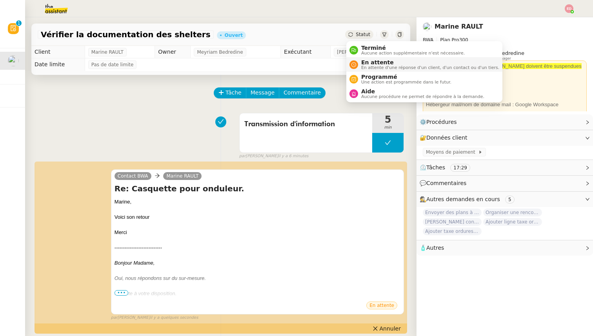
click at [378, 65] on span "En attente d'une réponse d'un client, d'un contact ou d'un tiers." at bounding box center [430, 67] width 138 height 4
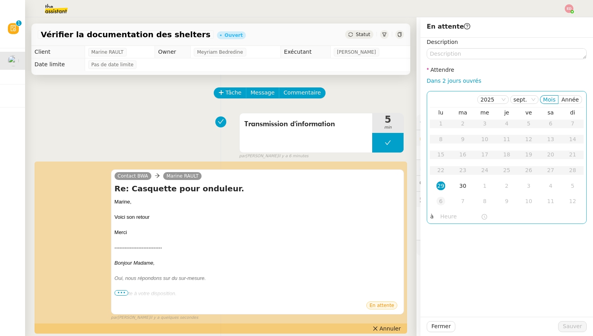
click at [441, 198] on div "6" at bounding box center [440, 201] width 9 height 9
click at [486, 124] on div "1" at bounding box center [484, 123] width 9 height 9
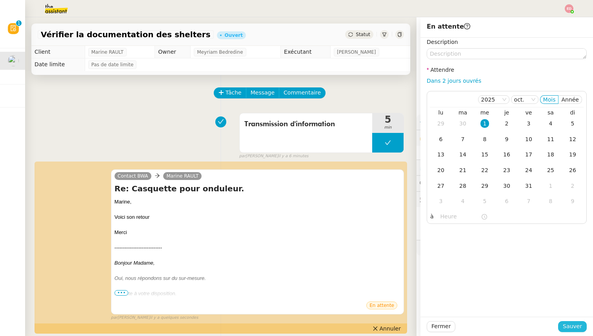
click at [572, 325] on span "Sauver" at bounding box center [572, 326] width 19 height 9
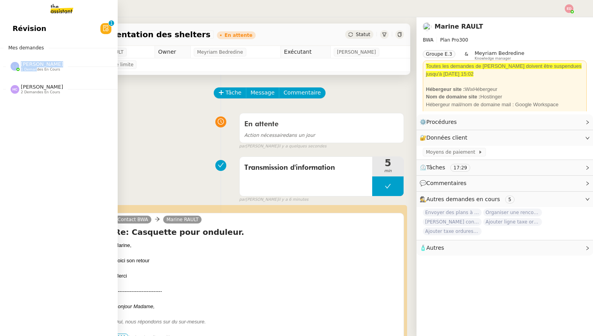
click at [36, 71] on div "[PERSON_NAME] 1 demandes en cours" at bounding box center [59, 63] width 118 height 23
click at [54, 69] on span "1 demandes en cours" at bounding box center [40, 69] width 39 height 4
click at [48, 65] on span "[PERSON_NAME]" at bounding box center [42, 64] width 42 height 6
click at [48, 83] on span "Assister Rayan sur la souscription Opal" at bounding box center [84, 80] width 142 height 7
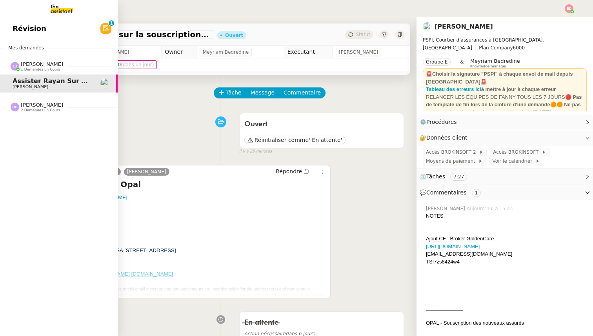
click at [36, 110] on span "2 demandes en cours" at bounding box center [40, 110] width 39 height 4
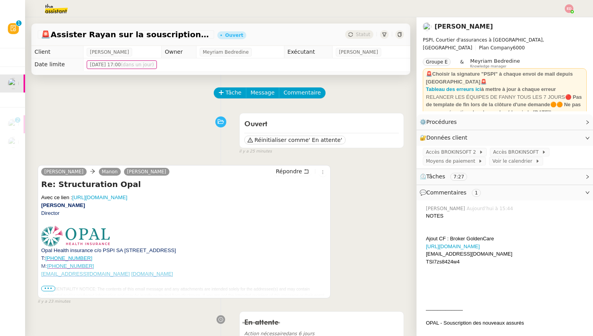
click at [563, 8] on div at bounding box center [296, 8] width 553 height 17
click at [570, 9] on img at bounding box center [568, 8] width 9 height 9
click at [536, 22] on span "Suivi" at bounding box center [536, 22] width 22 height 7
